Goal: Communication & Community: Answer question/provide support

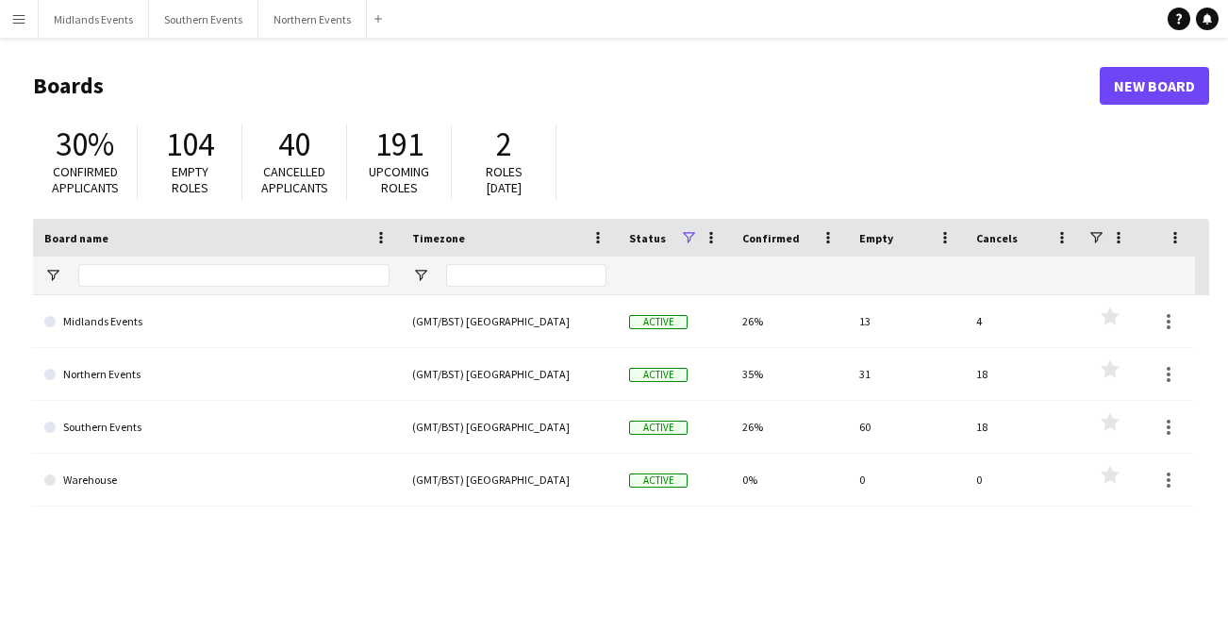
click at [21, 20] on app-icon "Menu" at bounding box center [18, 18] width 15 height 15
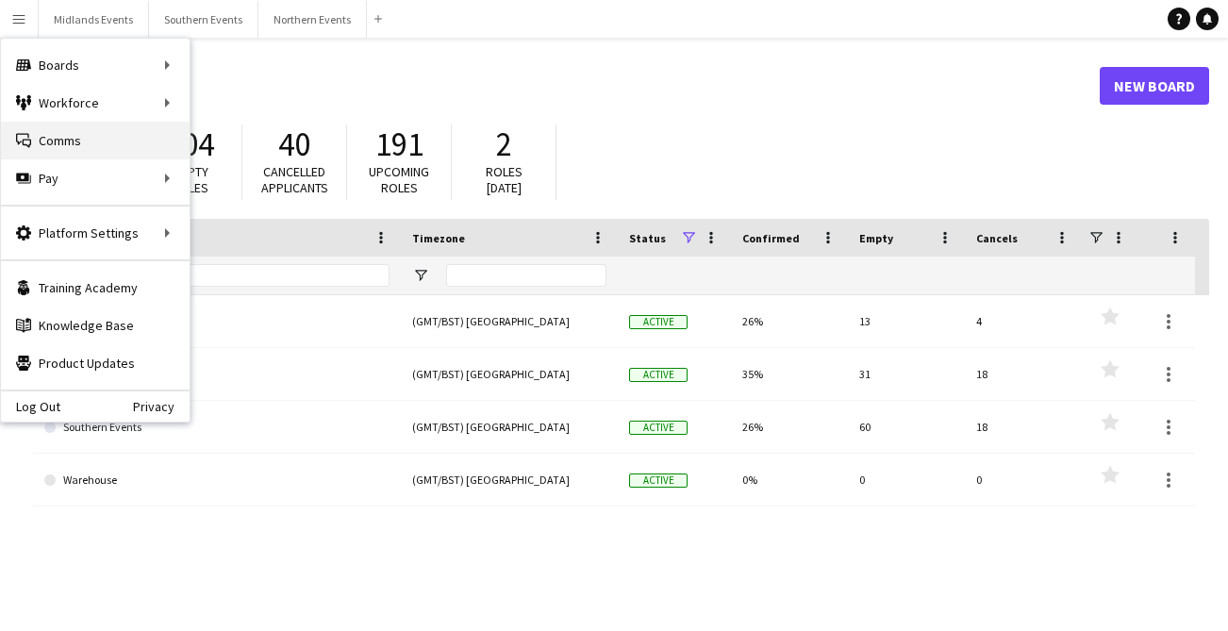
click at [53, 143] on link "Comms Comms" at bounding box center [95, 141] width 189 height 38
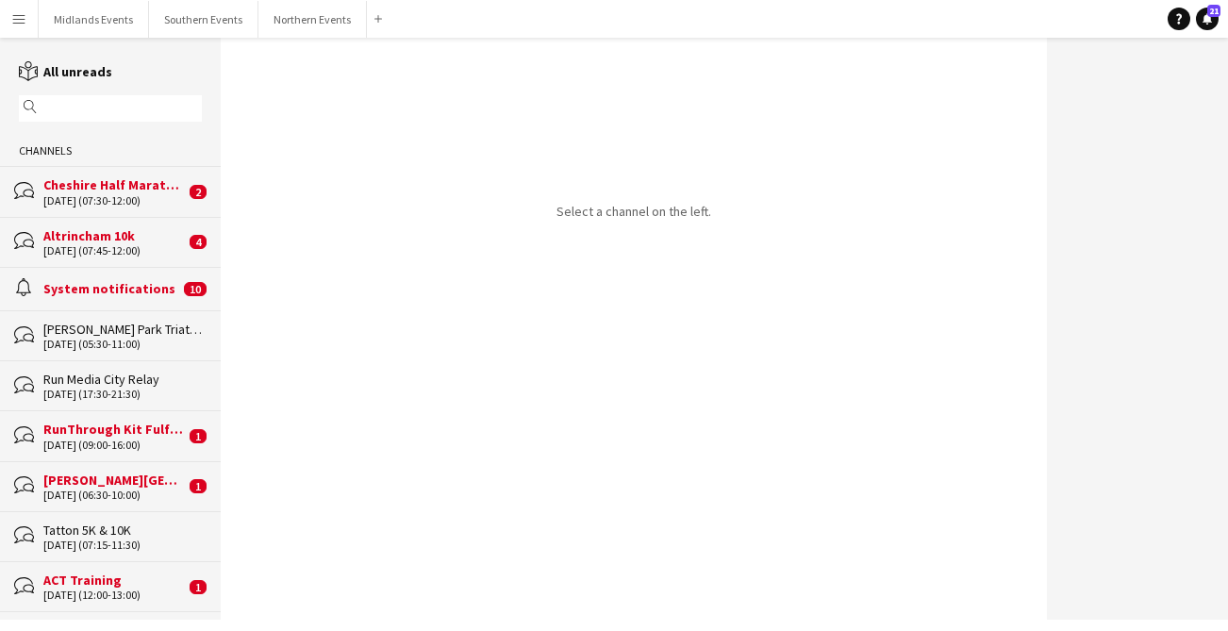
click at [94, 110] on input "text" at bounding box center [120, 108] width 156 height 17
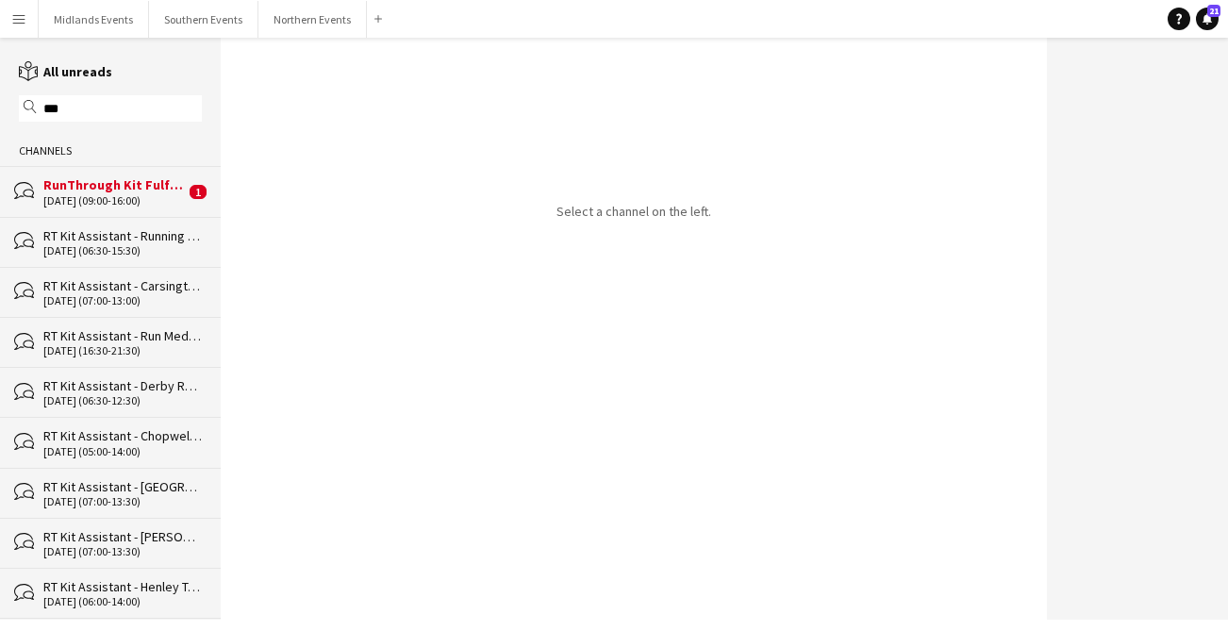
type input "***"
click at [158, 238] on div "RT Kit Assistant - Running [PERSON_NAME] Park Races & Duathlon" at bounding box center [122, 235] width 158 height 17
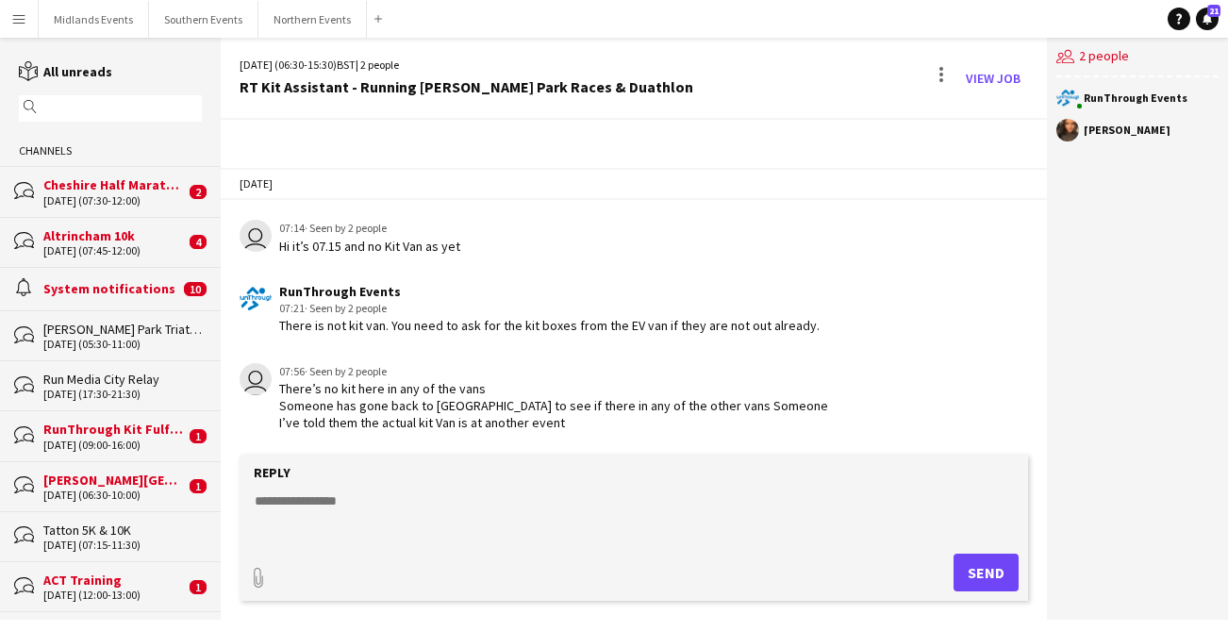
scroll to position [2174, 0]
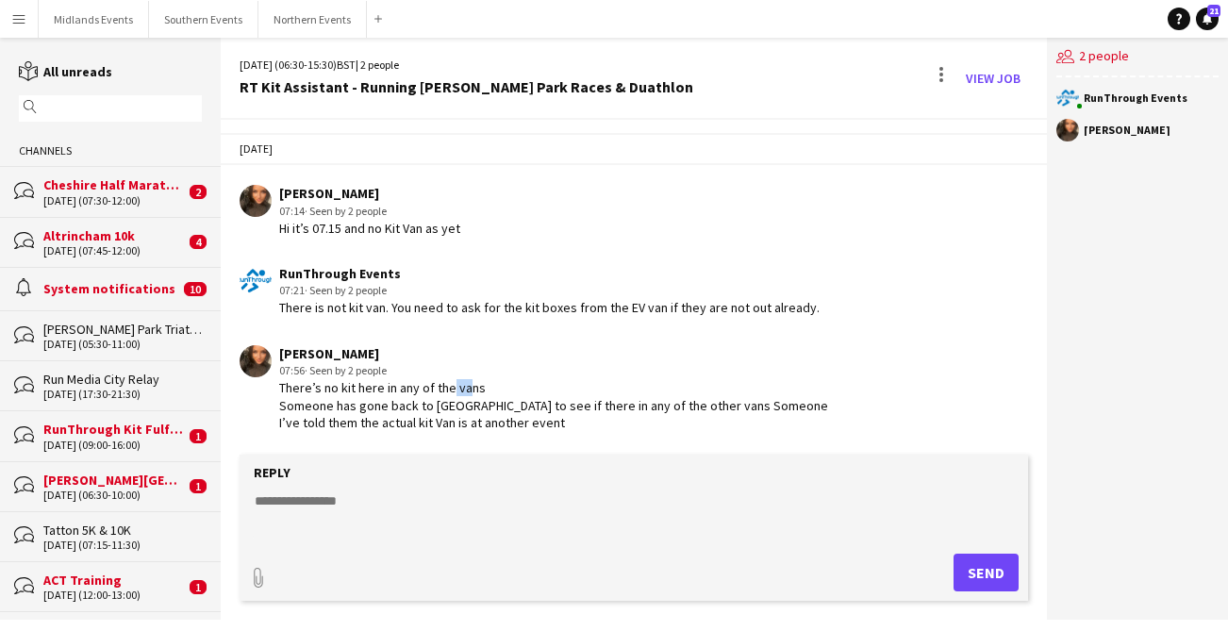
drag, startPoint x: 461, startPoint y: 406, endPoint x: 440, endPoint y: 406, distance: 21.7
click at [440, 406] on div "There’s no kit here in any of the vans Someone has gone back to [GEOGRAPHIC_DAT…" at bounding box center [553, 405] width 549 height 52
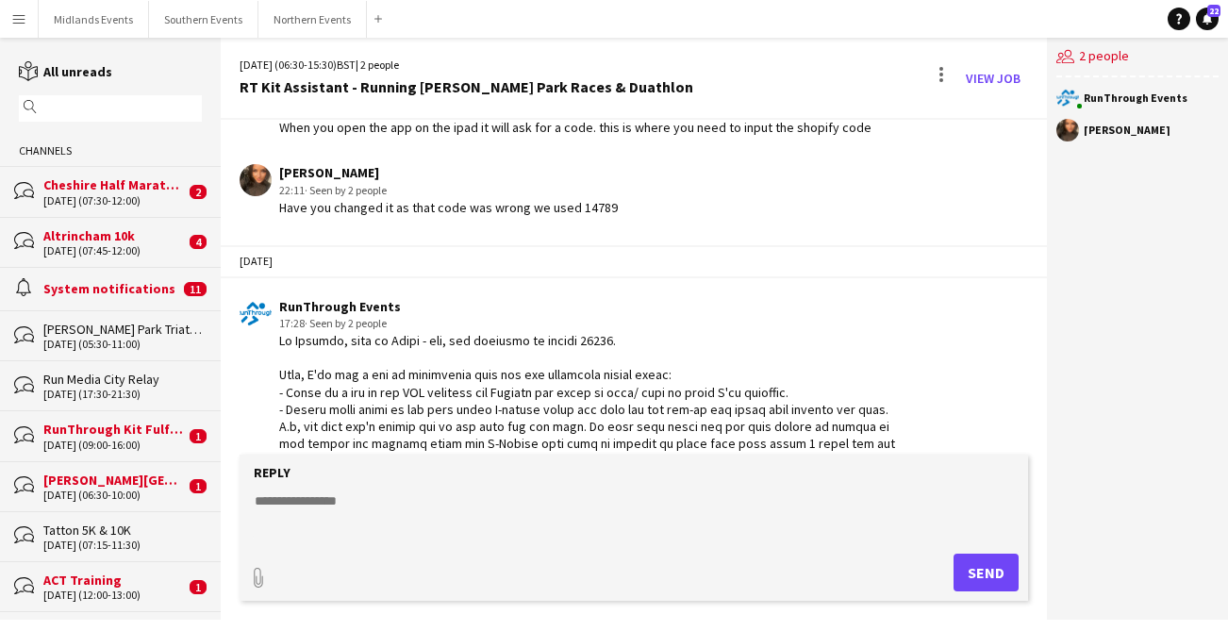
scroll to position [1621, 0]
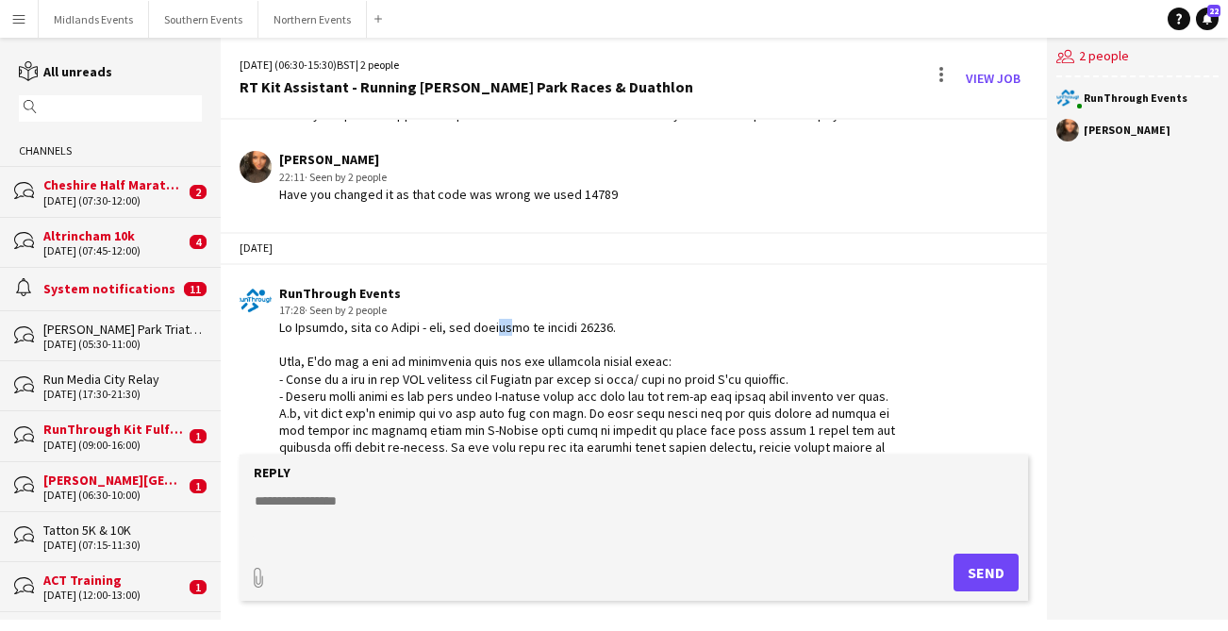
click at [493, 342] on div at bounding box center [589, 448] width 621 height 258
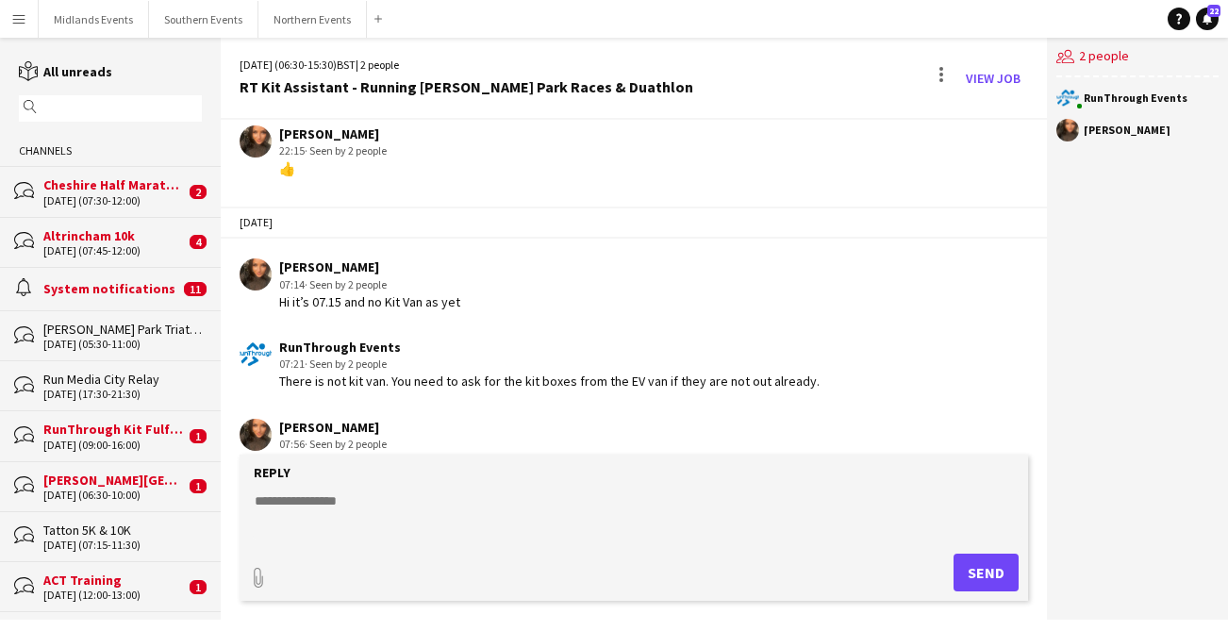
scroll to position [2190, 0]
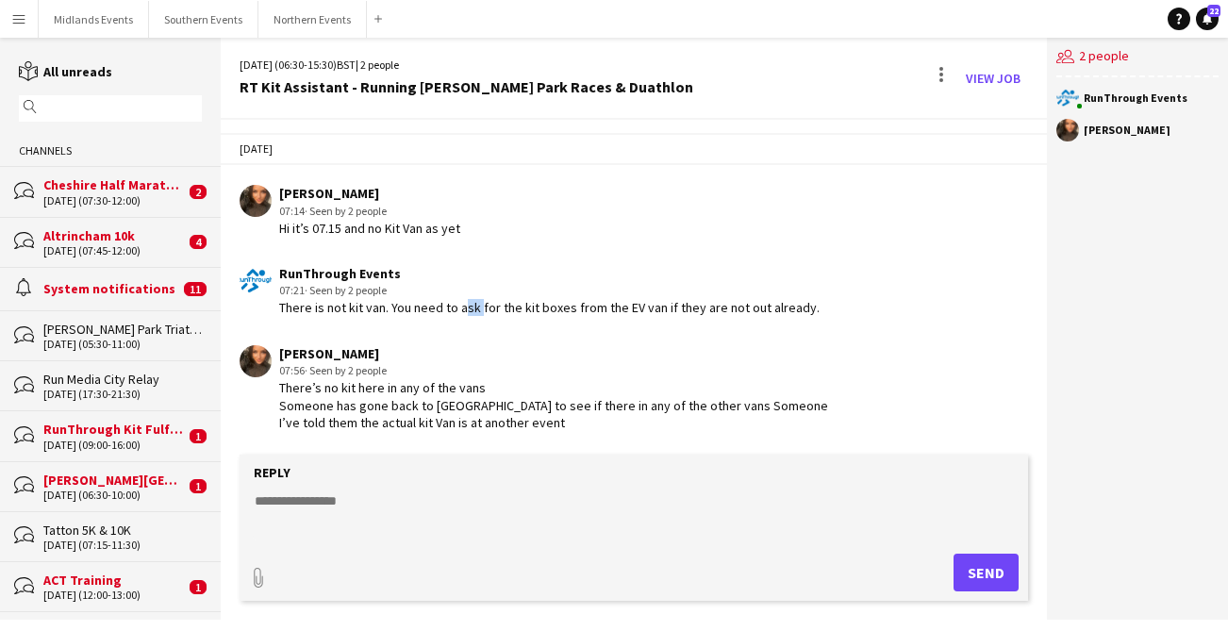
drag, startPoint x: 475, startPoint y: 307, endPoint x: 449, endPoint y: 307, distance: 26.4
click at [451, 307] on div "There is not kit van. You need to ask for the kit boxes from the EV van if they…" at bounding box center [549, 307] width 541 height 17
click at [411, 307] on div "There is not kit van. You need to ask for the kit boxes from the EV van if they…" at bounding box center [549, 307] width 541 height 17
drag, startPoint x: 561, startPoint y: 308, endPoint x: 603, endPoint y: 308, distance: 41.5
click at [604, 308] on div "There is not kit van. You need to ask for the kit boxes from the EV van if they…" at bounding box center [549, 307] width 541 height 17
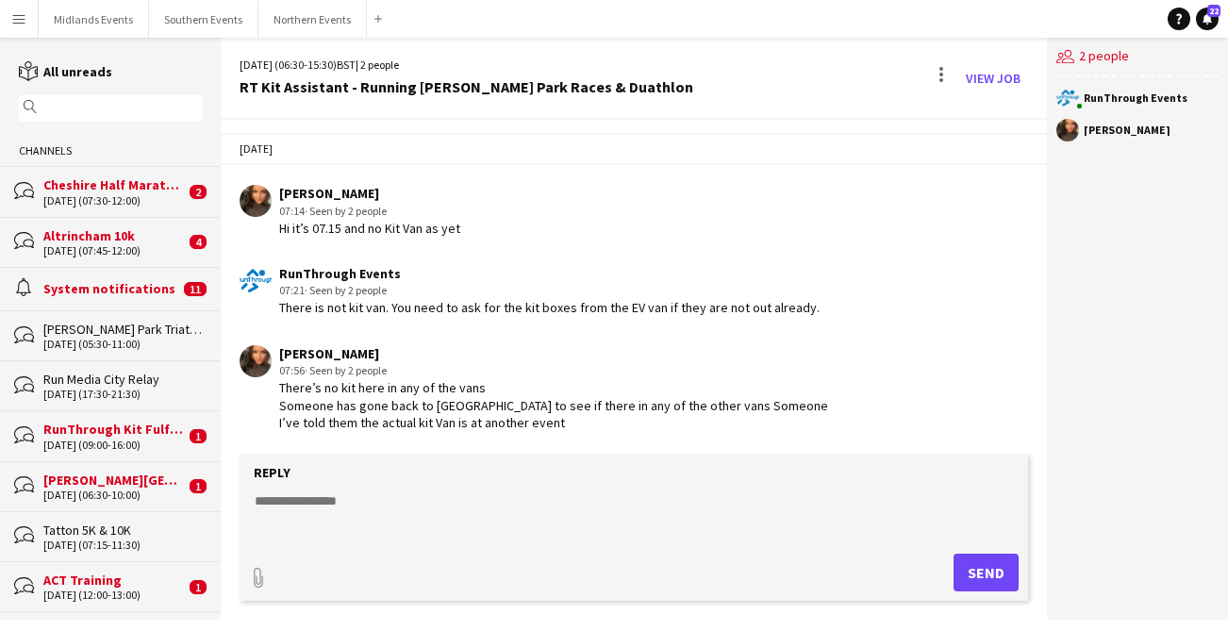
click at [716, 321] on app-chat-message "RunThrough Events 07:21 · Seen by 2 people There is not kit van. You need to as…" at bounding box center [633, 291] width 825 height 71
drag, startPoint x: 449, startPoint y: 390, endPoint x: 394, endPoint y: 390, distance: 54.7
click at [394, 390] on div "There’s no kit here in any of the vans Someone has gone back to [GEOGRAPHIC_DAT…" at bounding box center [553, 405] width 549 height 52
drag, startPoint x: 389, startPoint y: 412, endPoint x: 340, endPoint y: 412, distance: 49.1
click at [340, 412] on div "There’s no kit here in any of the vans Someone has gone back to [GEOGRAPHIC_DAT…" at bounding box center [553, 405] width 549 height 52
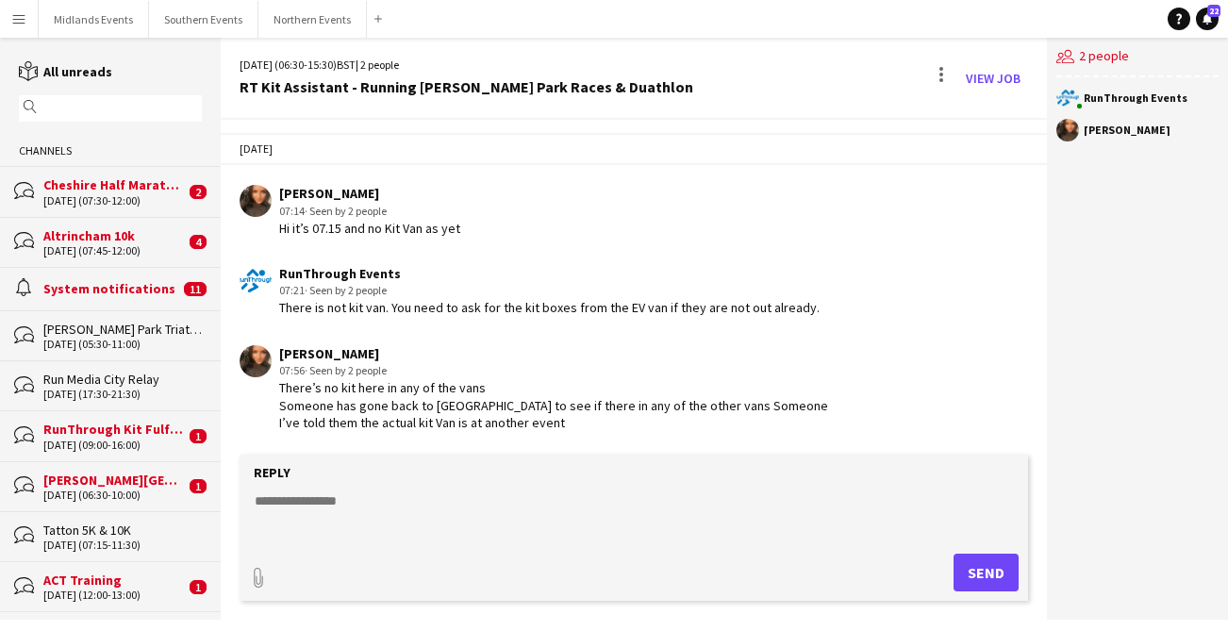
click at [536, 409] on div "There’s no kit here in any of the vans Someone has gone back to [GEOGRAPHIC_DAT…" at bounding box center [553, 405] width 549 height 52
drag, startPoint x: 504, startPoint y: 408, endPoint x: 441, endPoint y: 408, distance: 63.2
click at [441, 408] on div "There’s no kit here in any of the vans Someone has gone back to [GEOGRAPHIC_DAT…" at bounding box center [553, 405] width 549 height 52
click at [870, 295] on div "RunThrough Events 07:21 · Seen by 2 people There is not kit van. You need to as…" at bounding box center [570, 291] width 660 height 52
